Goal: Communication & Community: Answer question/provide support

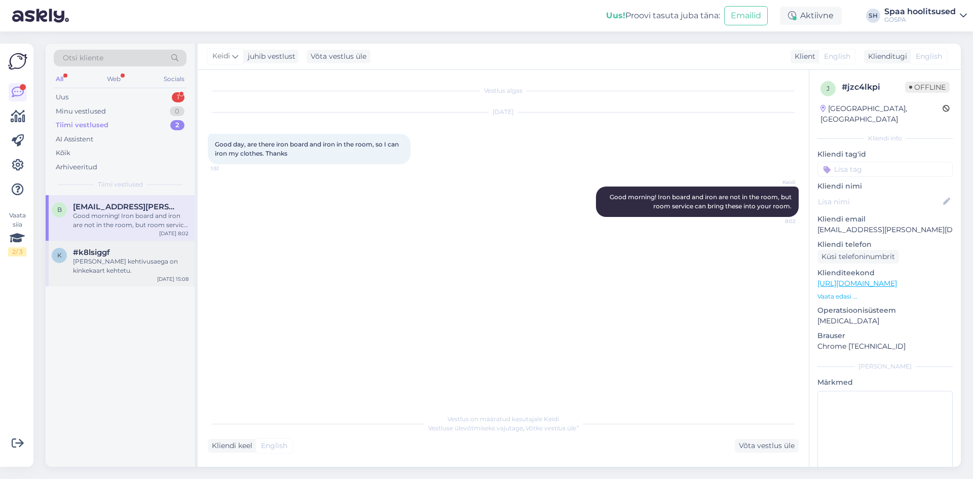
click at [104, 270] on div "[PERSON_NAME] kehtivusaega on kinkekaart kehtetu." at bounding box center [131, 266] width 116 height 18
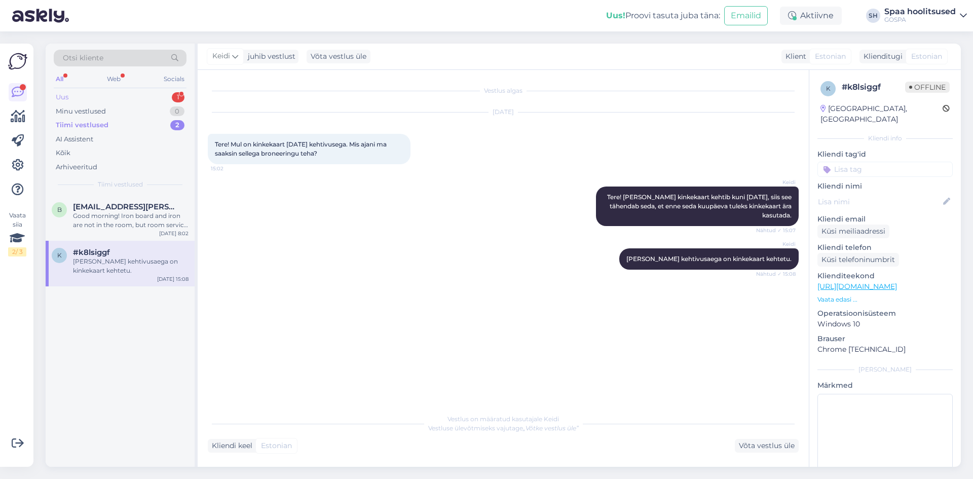
click at [62, 97] on div "Uus" at bounding box center [62, 97] width 13 height 10
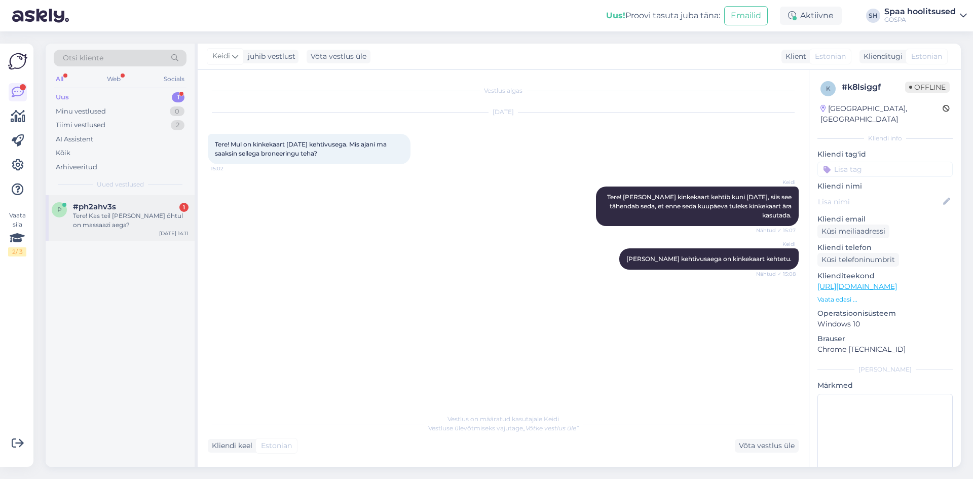
click at [120, 213] on div "Tere! Kas teil [PERSON_NAME] õhtul on massaazi aega?" at bounding box center [131, 220] width 116 height 18
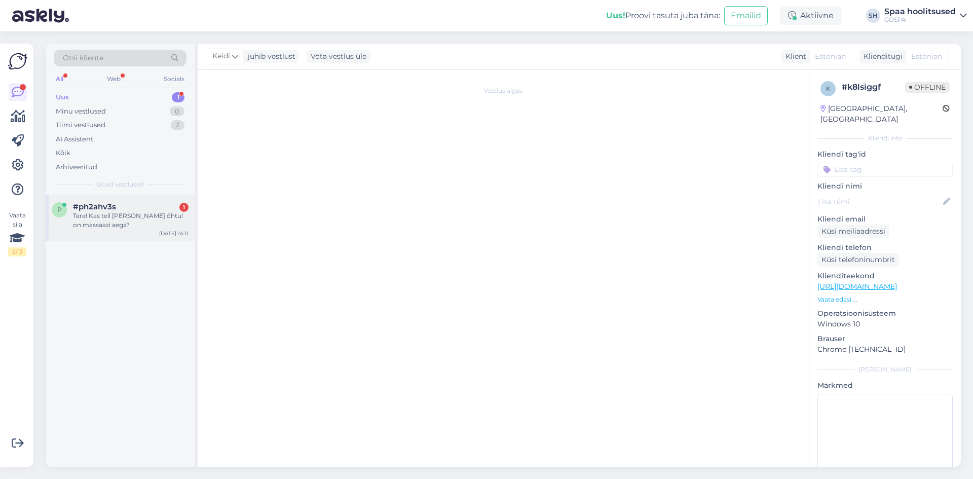
scroll to position [224, 0]
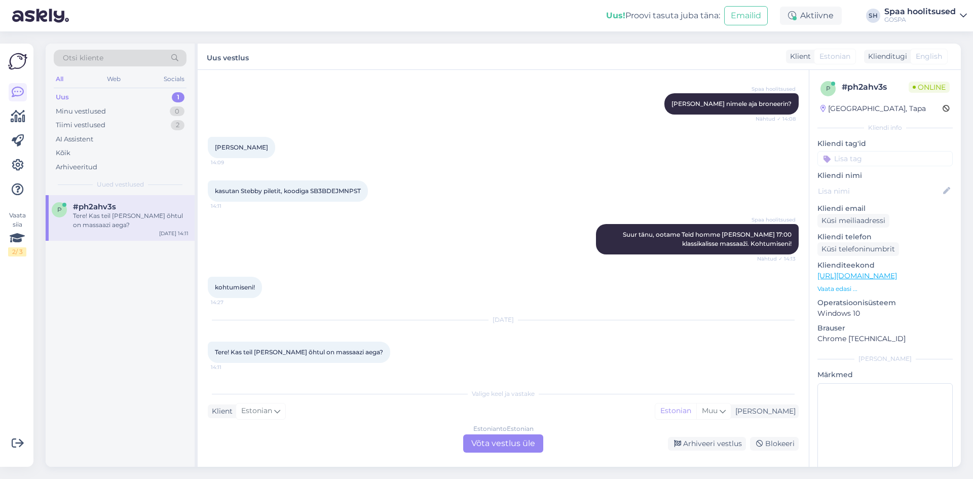
click at [482, 447] on div "Estonian to Estonian Võta vestlus üle" at bounding box center [503, 443] width 80 height 18
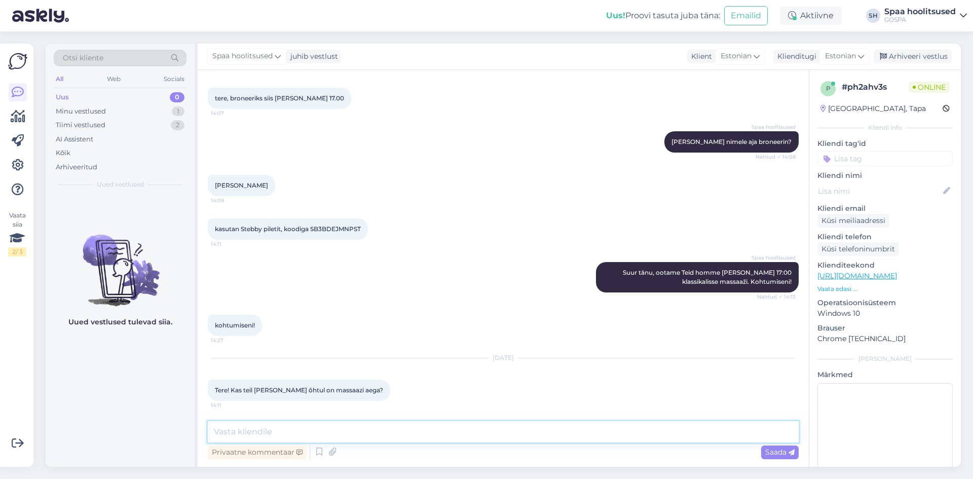
click at [264, 432] on textarea at bounding box center [503, 431] width 591 height 21
type textarea "Tere! [PERSON_NAME] on pakkuda massaazi 17:30 algusega"
click at [775, 457] on div "Saada" at bounding box center [779, 452] width 37 height 14
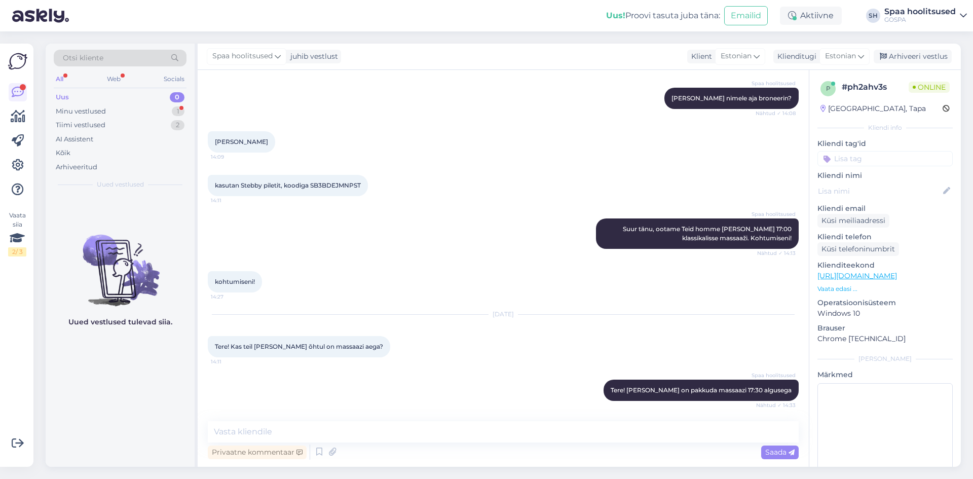
scroll to position [282, 0]
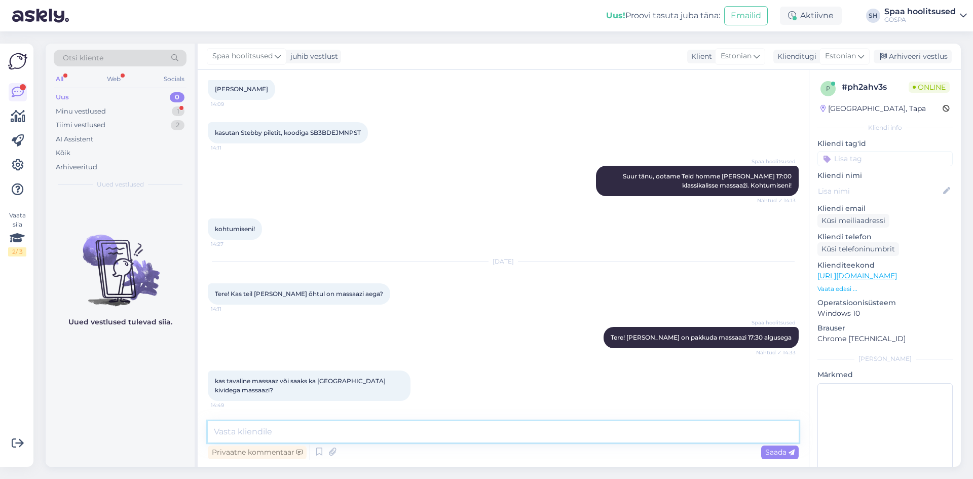
click at [288, 432] on textarea at bounding box center [503, 431] width 591 height 21
type textarea "Tere! Kividega massaazi ei jõua teha. Klassikaline või antistress massaaz"
click at [783, 451] on span "Saada" at bounding box center [779, 451] width 29 height 9
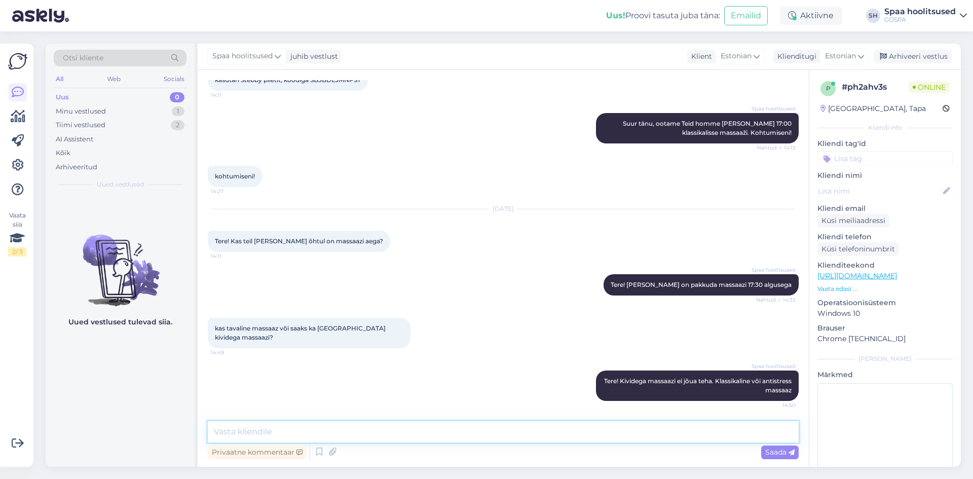
click at [249, 433] on textarea at bounding box center [503, 431] width 591 height 21
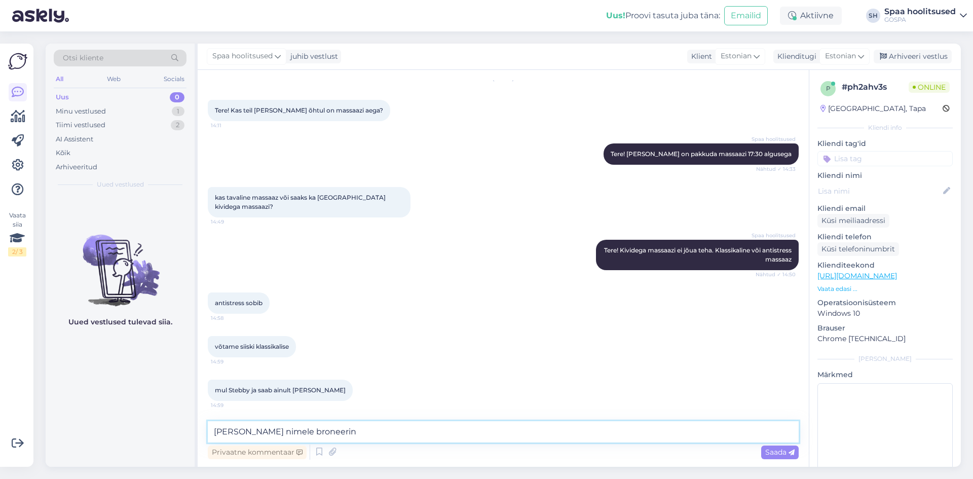
scroll to position [509, 0]
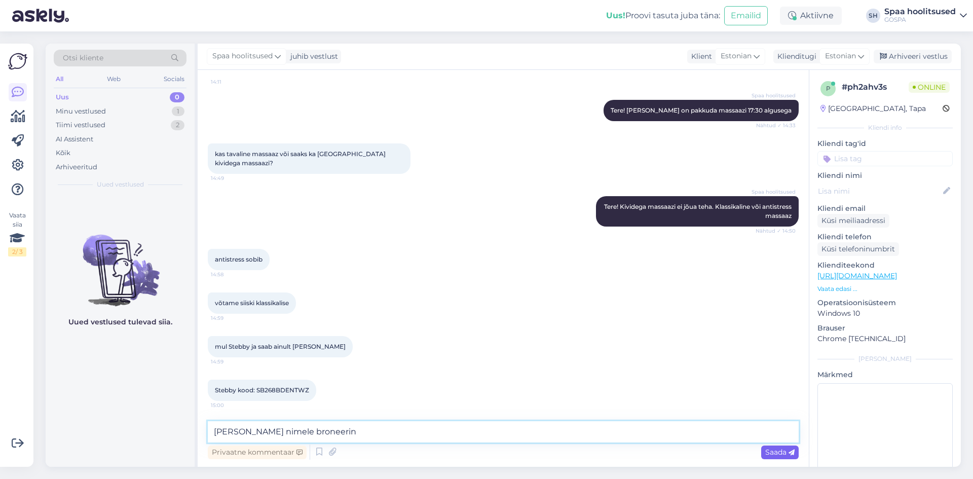
type textarea "[PERSON_NAME] nimele broneerin"
click at [778, 451] on span "Saada" at bounding box center [779, 451] width 29 height 9
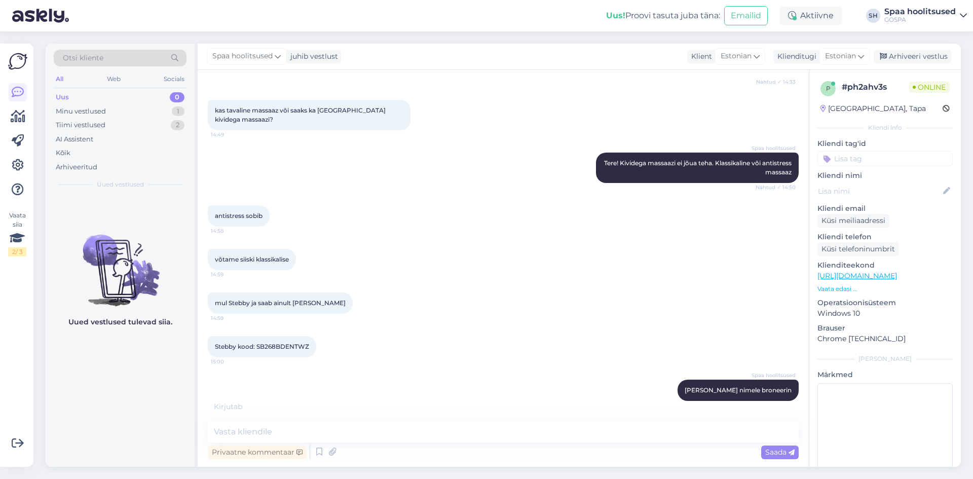
scroll to position [596, 0]
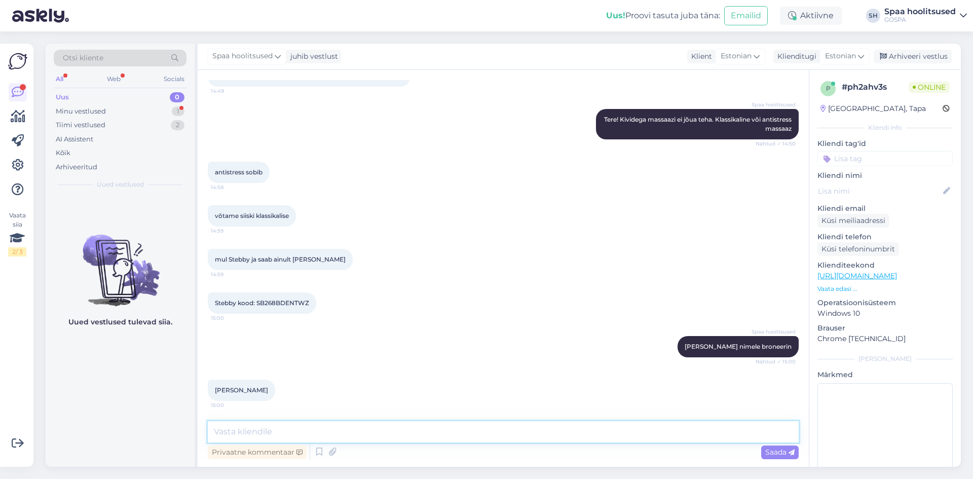
click at [271, 436] on textarea at bounding box center [503, 431] width 591 height 21
type textarea "Aitäh! 17:30 klassikaline massaaž broneeritud [PERSON_NAME]"
click at [783, 450] on span "Saada" at bounding box center [779, 451] width 29 height 9
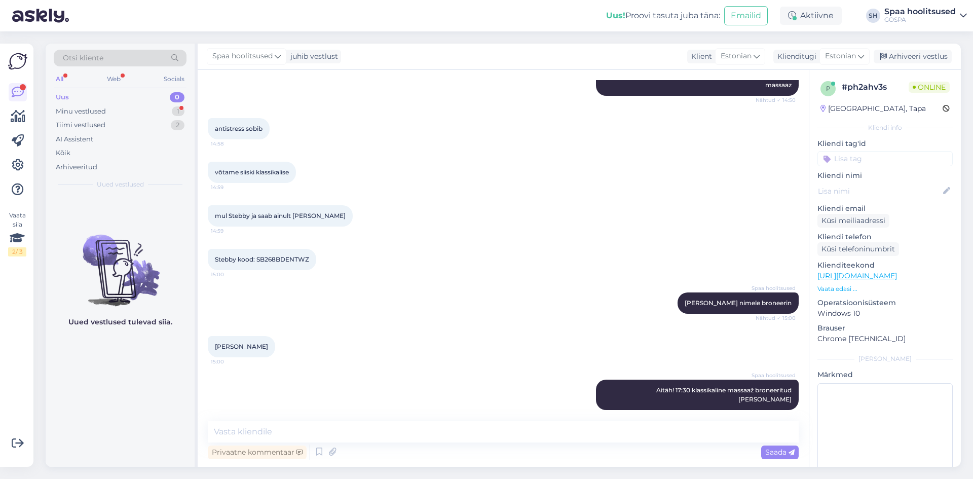
scroll to position [684, 0]
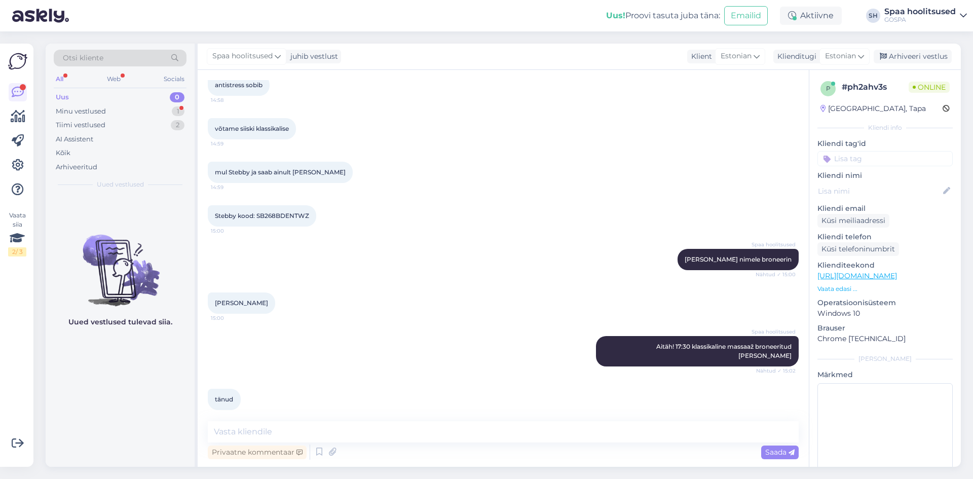
click at [281, 271] on div "Spaa hoolitsused [PERSON_NAME] nimele broneerin Nähtud ✓ 15:00" at bounding box center [503, 260] width 591 height 44
click at [71, 111] on div "Minu vestlused" at bounding box center [81, 111] width 50 height 10
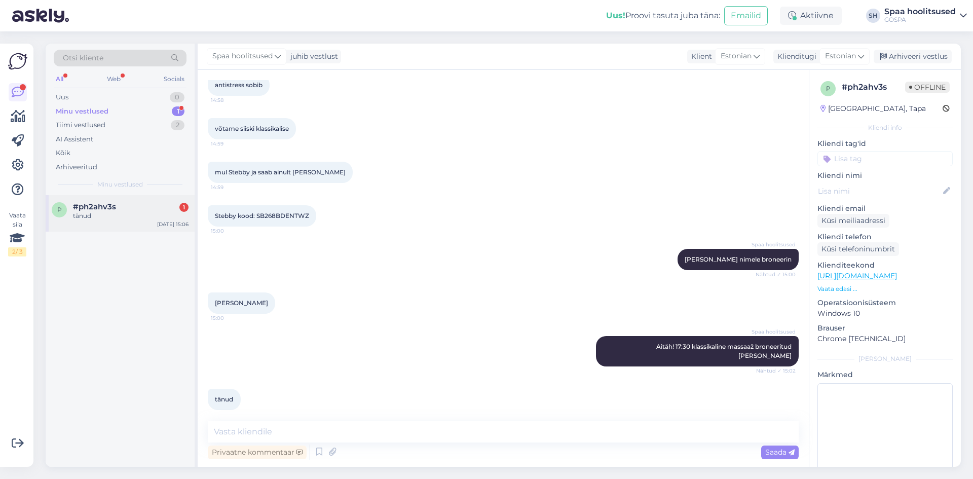
click at [86, 215] on div "tänud" at bounding box center [131, 215] width 116 height 9
